Goal: Task Accomplishment & Management: Manage account settings

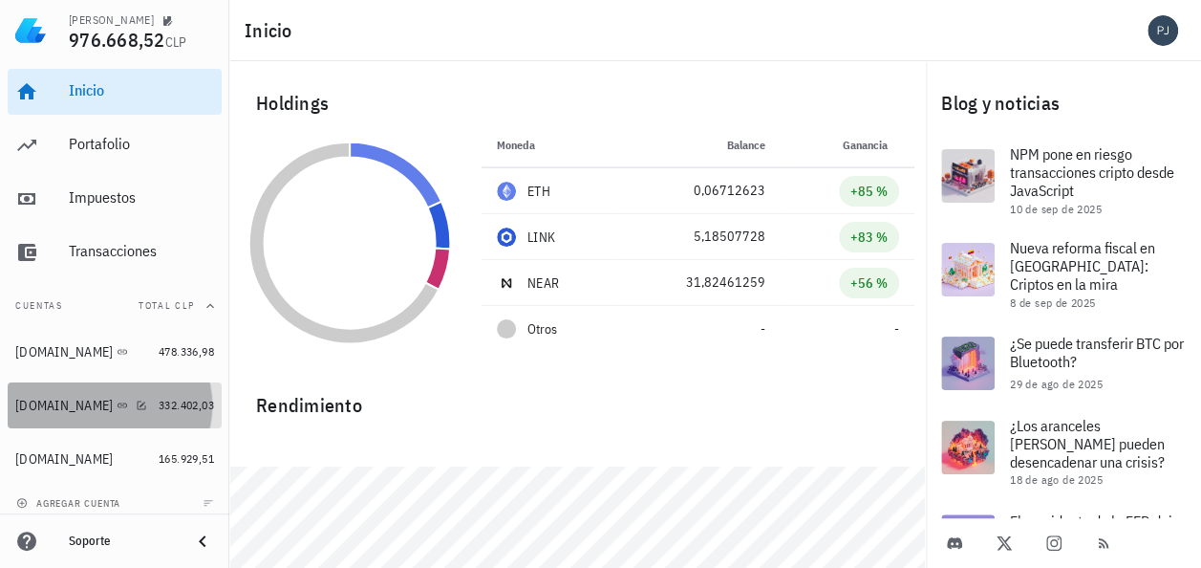
click at [36, 406] on div "[DOMAIN_NAME]" at bounding box center [63, 406] width 97 height 16
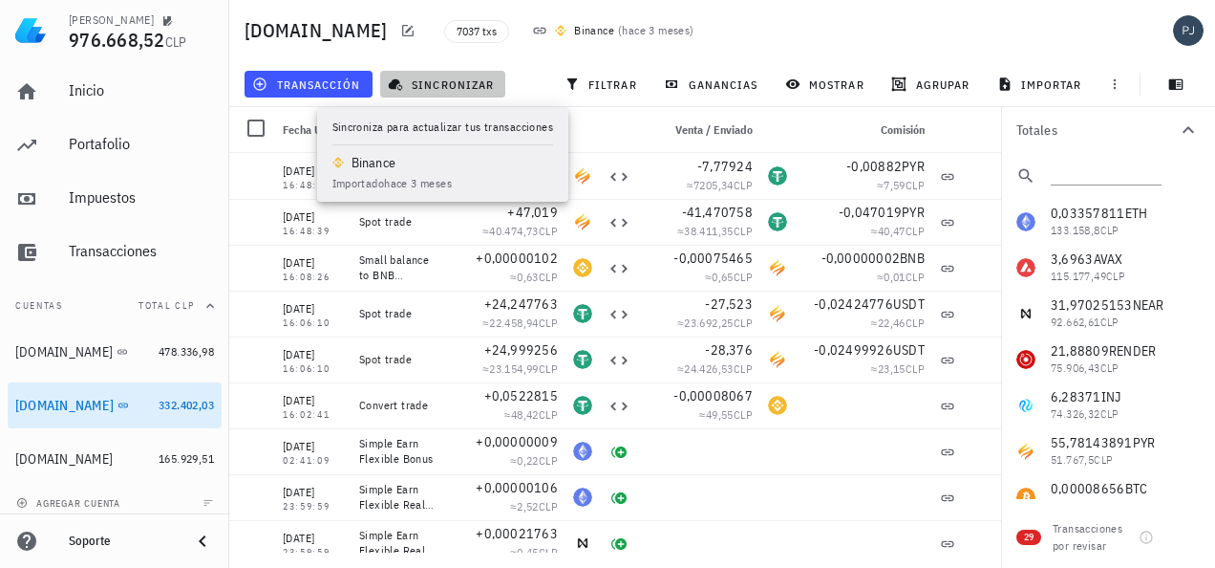
click at [438, 86] on span "sincronizar" at bounding box center [443, 83] width 102 height 15
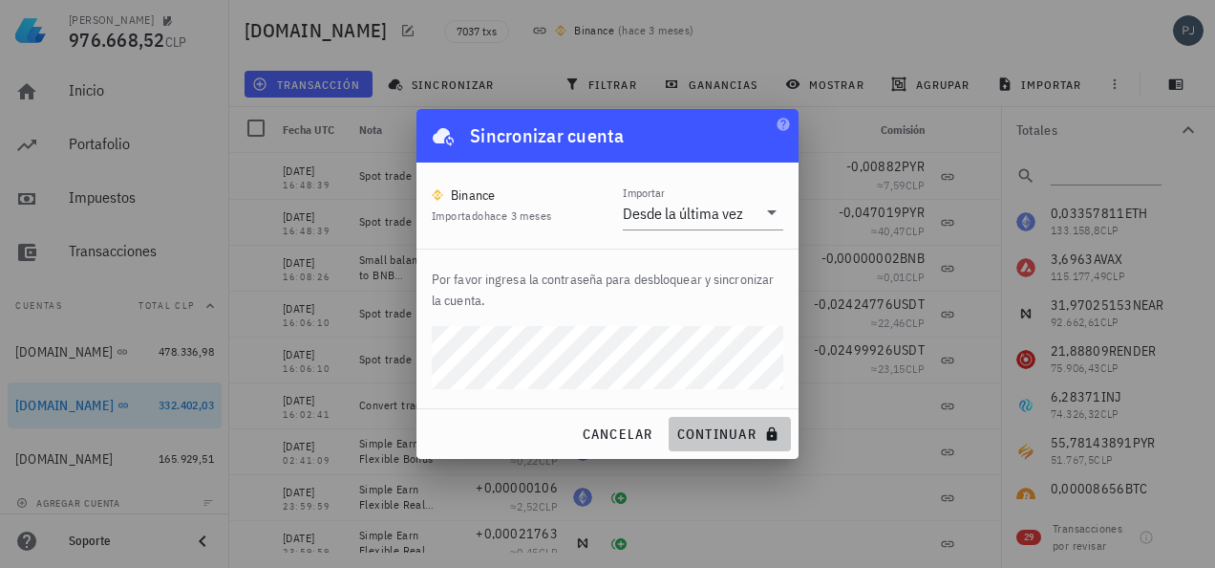
click at [722, 436] on span "continuar" at bounding box center [730, 433] width 107 height 17
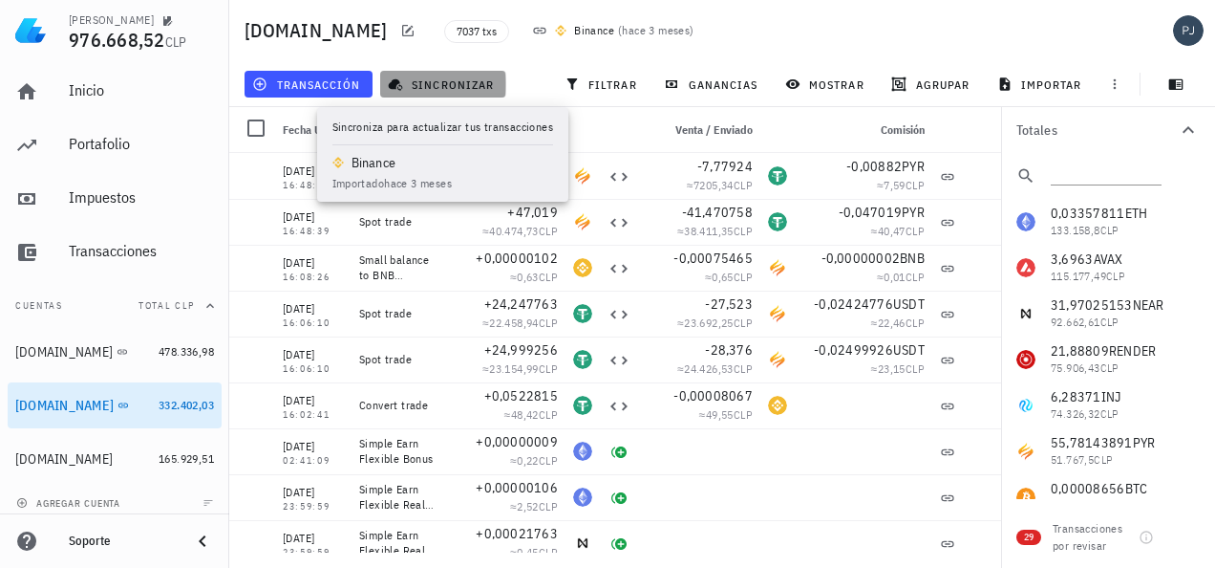
click at [426, 75] on button "sincronizar" at bounding box center [443, 84] width 126 height 27
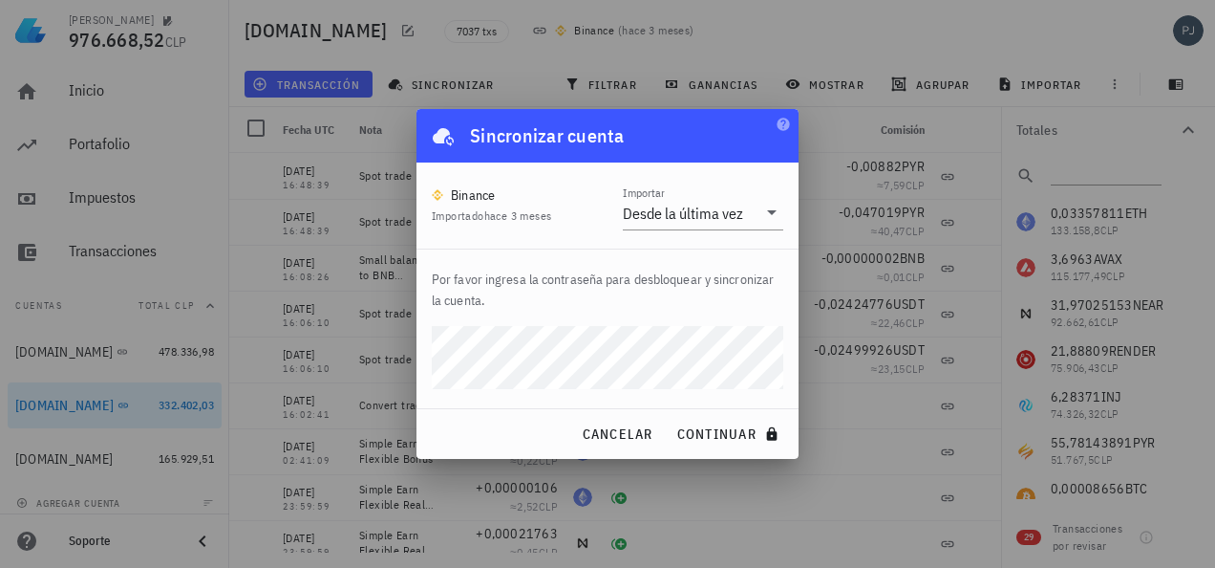
click at [407, 354] on div "Pablo Pino 976.668,52 CLP Inicio Portafolio Impuestos Transacciones Cuentas Tot…" at bounding box center [607, 284] width 1215 height 568
click at [646, 323] on div "Por favor ingresa la contraseña para desbloquear y sincronizar la cuenta." at bounding box center [608, 328] width 382 height 159
click at [711, 427] on span "continuar" at bounding box center [730, 433] width 107 height 17
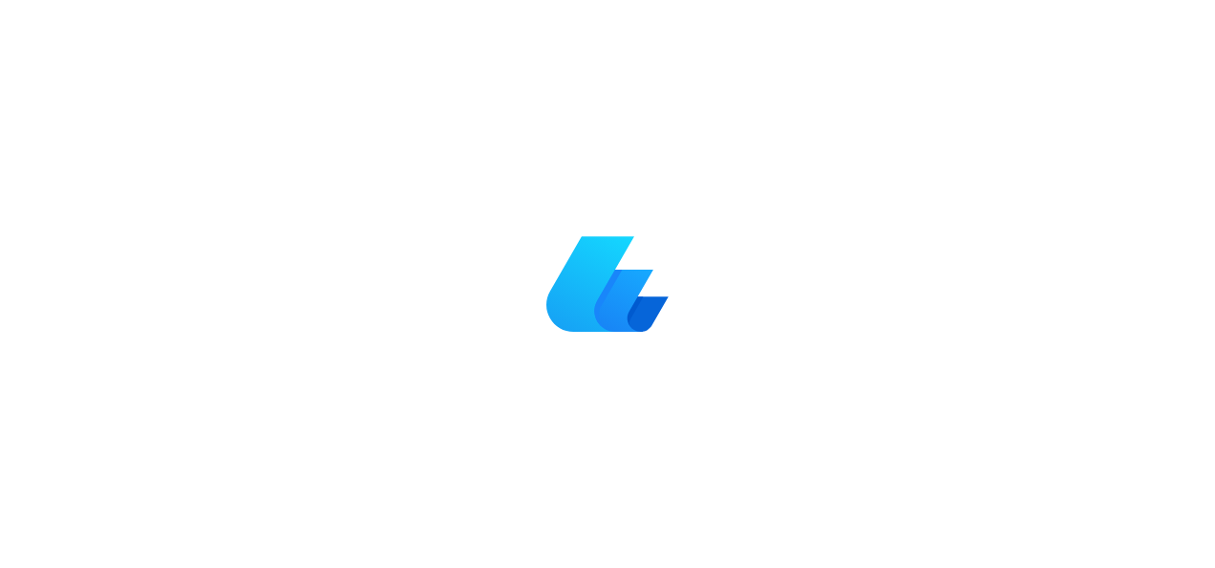
click at [1087, 29] on div at bounding box center [607, 284] width 1215 height 568
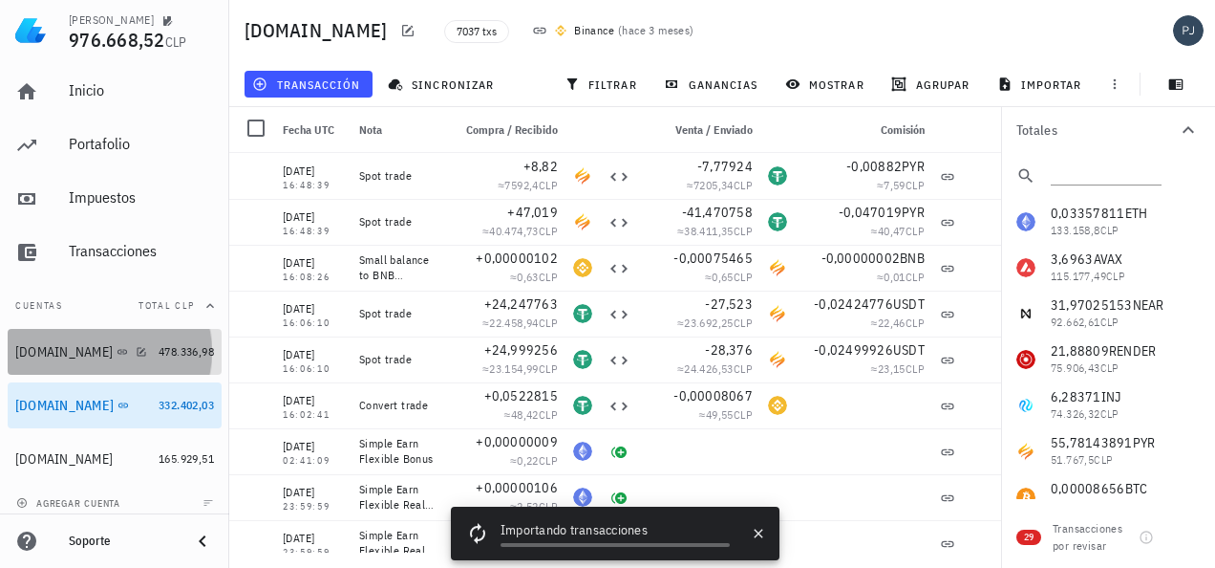
click at [30, 352] on div "bitget.com" at bounding box center [63, 352] width 97 height 16
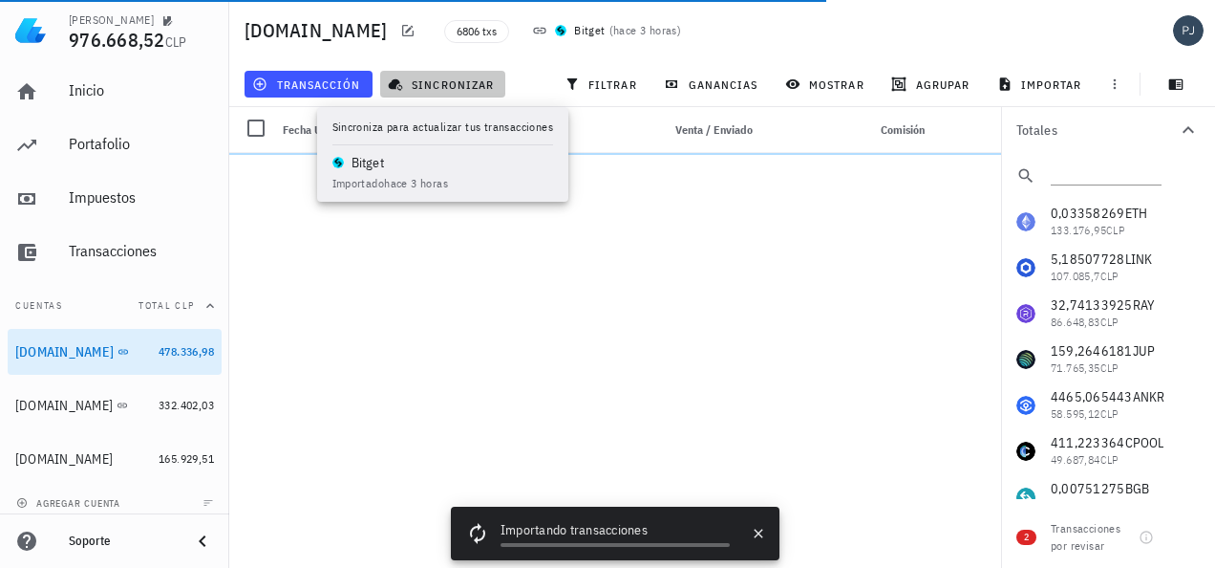
click at [448, 88] on span "sincronizar" at bounding box center [443, 83] width 102 height 15
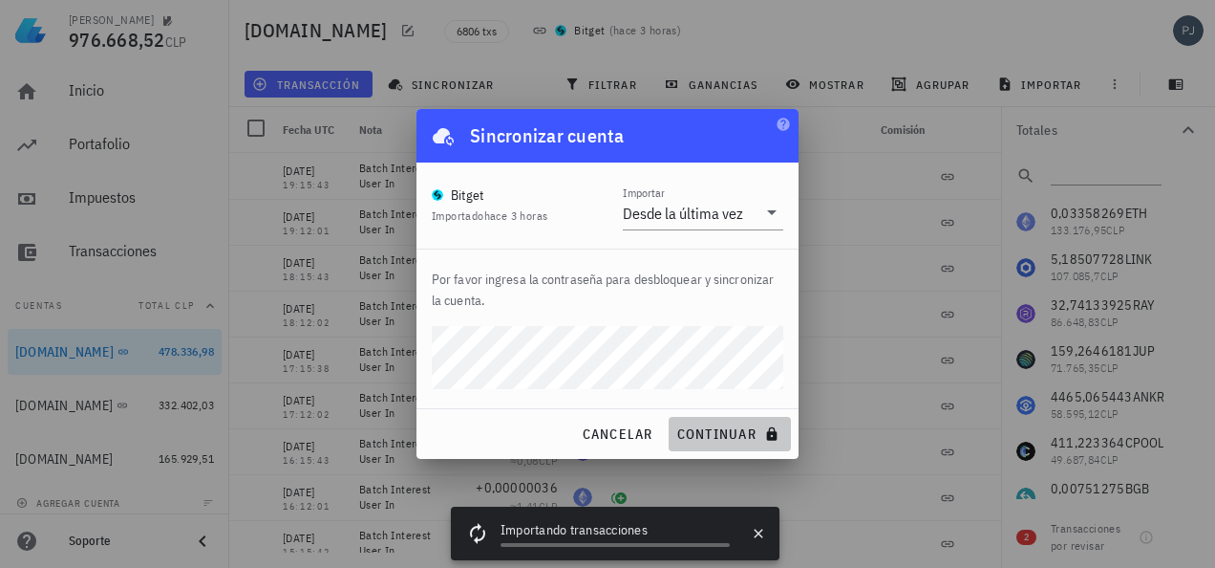
click at [727, 428] on span "continuar" at bounding box center [730, 433] width 107 height 17
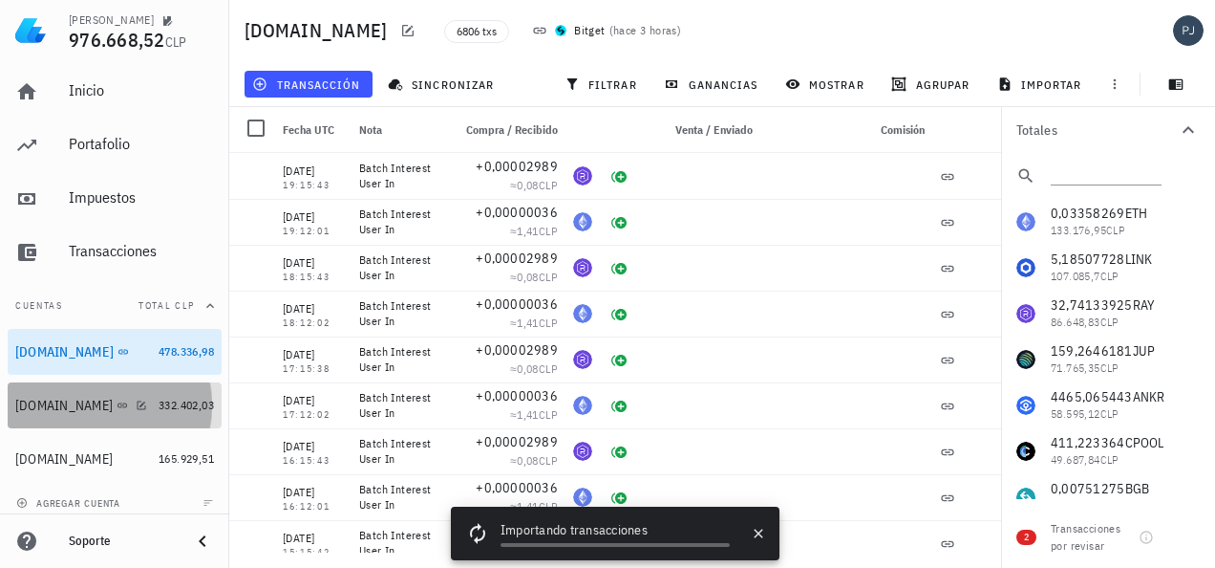
click at [60, 407] on div "Binance.com" at bounding box center [63, 406] width 97 height 16
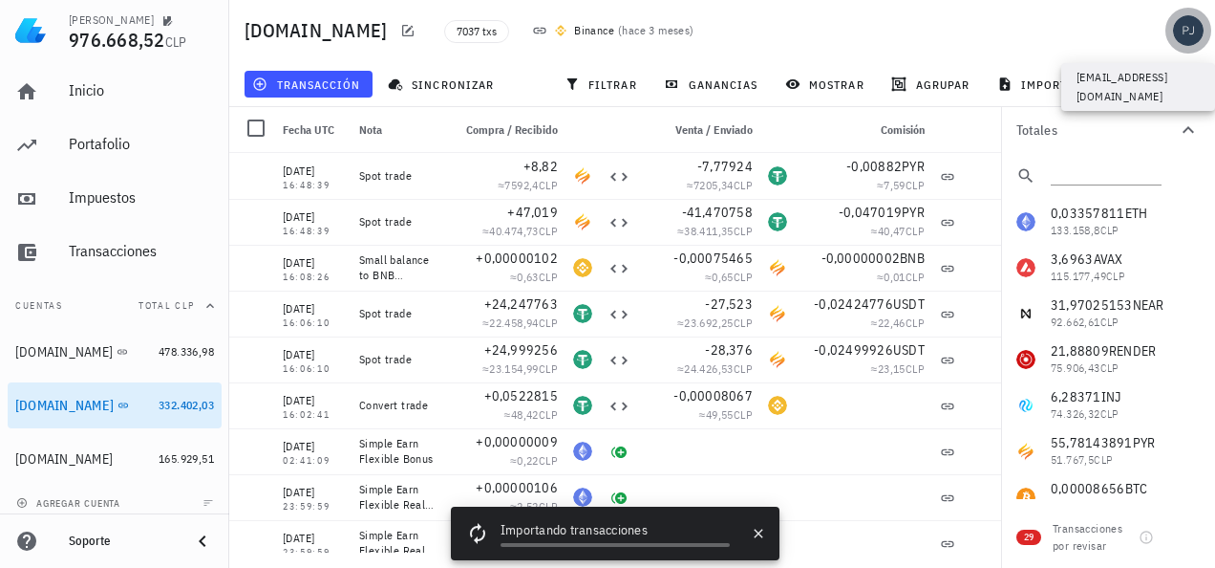
click at [1185, 23] on div "avatar" at bounding box center [1188, 30] width 31 height 31
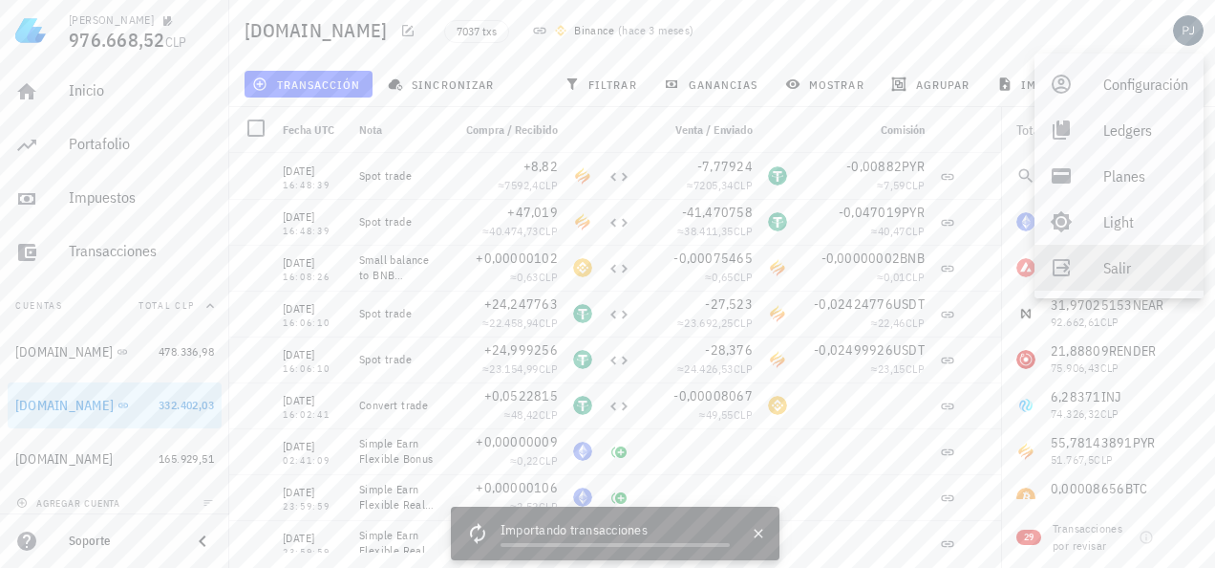
click at [1114, 263] on div "Salir" at bounding box center [1146, 267] width 85 height 38
